Goal: Find contact information: Find contact information

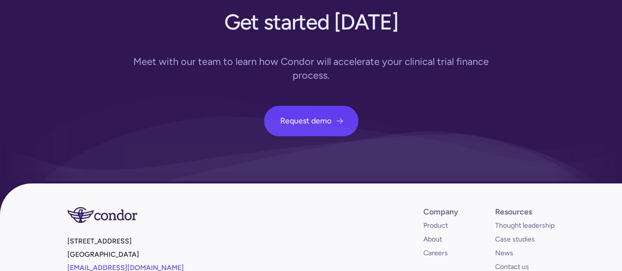
scroll to position [3717, 0]
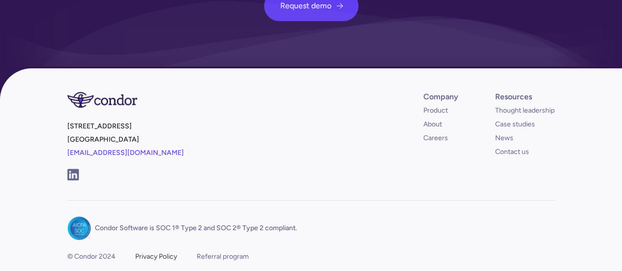
click at [154, 252] on div "Privacy Policy" at bounding box center [156, 257] width 42 height 10
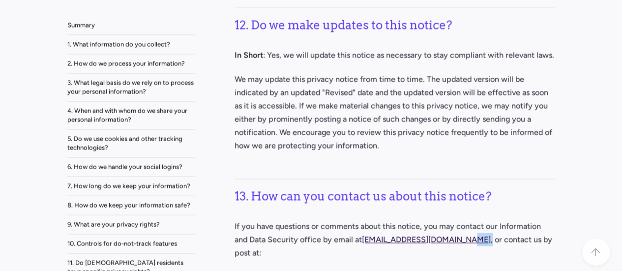
drag, startPoint x: 471, startPoint y: 133, endPoint x: 466, endPoint y: 133, distance: 5.4
click at [466, 219] on p "If you have questions or comments about this notice, you may contact our Inform…" at bounding box center [394, 239] width 320 height 40
click at [534, 178] on h3 "13. How can you contact us about this notice?" at bounding box center [394, 192] width 320 height 29
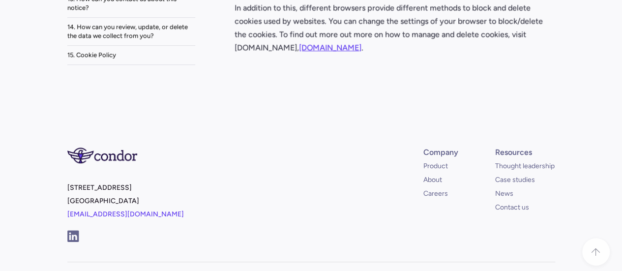
scroll to position [9605, 0]
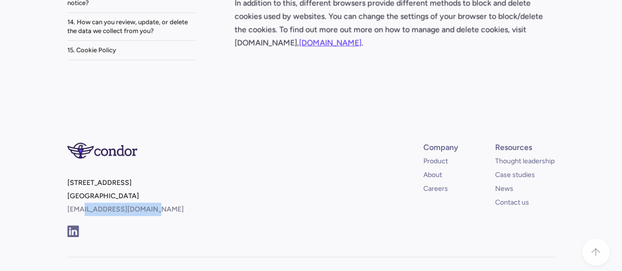
drag, startPoint x: 156, startPoint y: 104, endPoint x: 81, endPoint y: 103, distance: 75.2
click at [81, 176] on p "[STREET_ADDRESS] [EMAIL_ADDRESS][DOMAIN_NAME]" at bounding box center [187, 196] width 240 height 40
copy link "@[DOMAIN_NAME]"
